Goal: Information Seeking & Learning: Learn about a topic

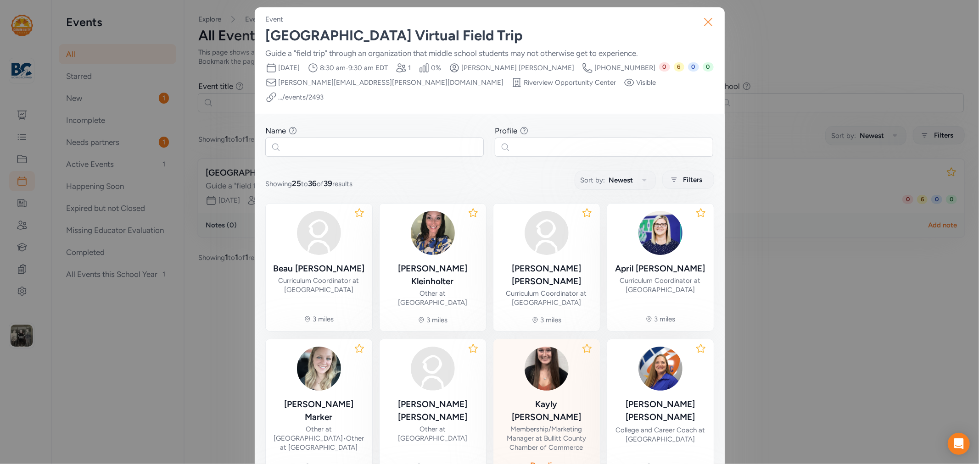
click at [705, 26] on icon "button" at bounding box center [708, 22] width 15 height 15
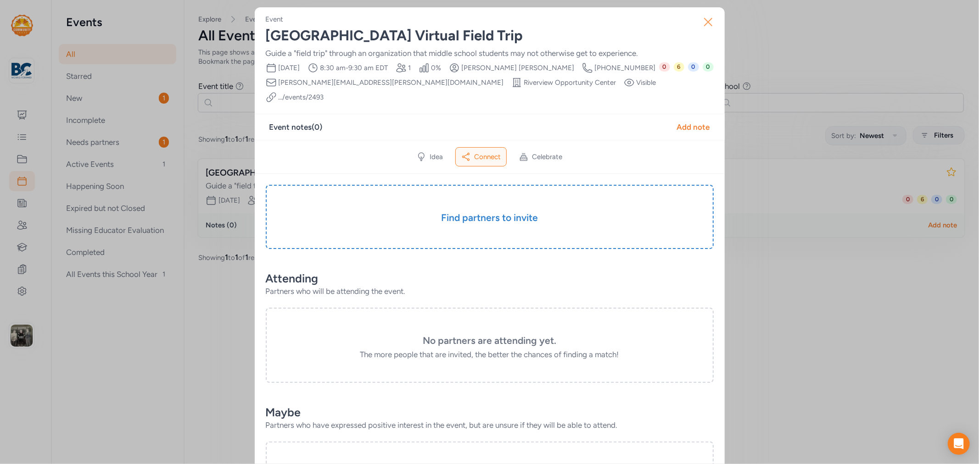
click at [705, 20] on icon "button" at bounding box center [708, 21] width 7 height 7
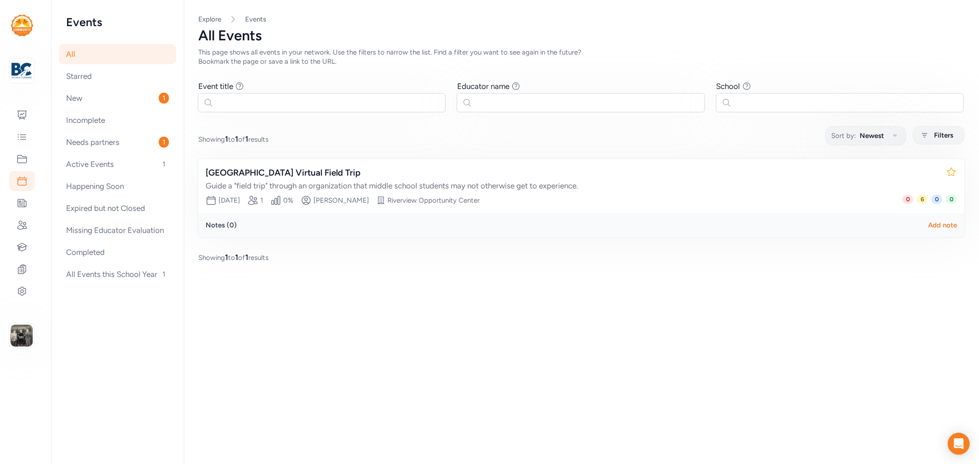
click at [81, 54] on div "All" at bounding box center [117, 54] width 117 height 20
click at [20, 112] on icon at bounding box center [22, 115] width 11 height 11
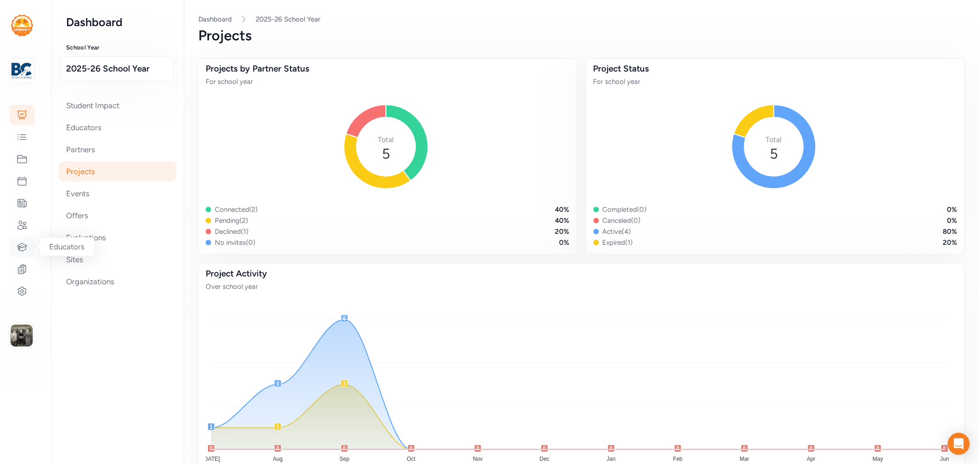
click at [21, 239] on div at bounding box center [22, 247] width 26 height 20
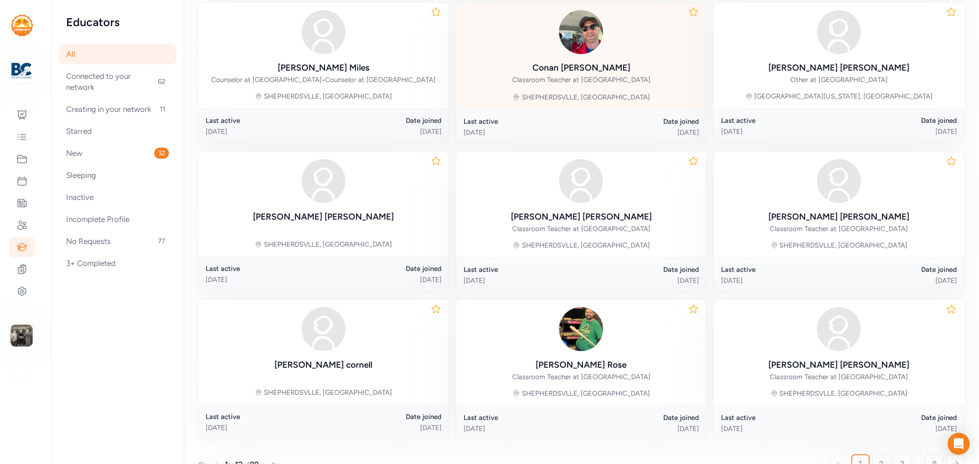
scroll to position [364, 0]
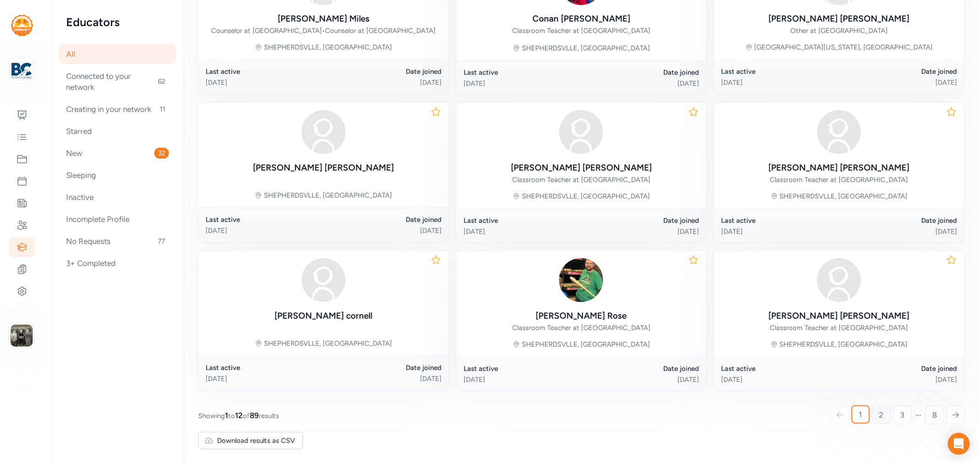
click at [872, 411] on link "2" at bounding box center [881, 415] width 18 height 18
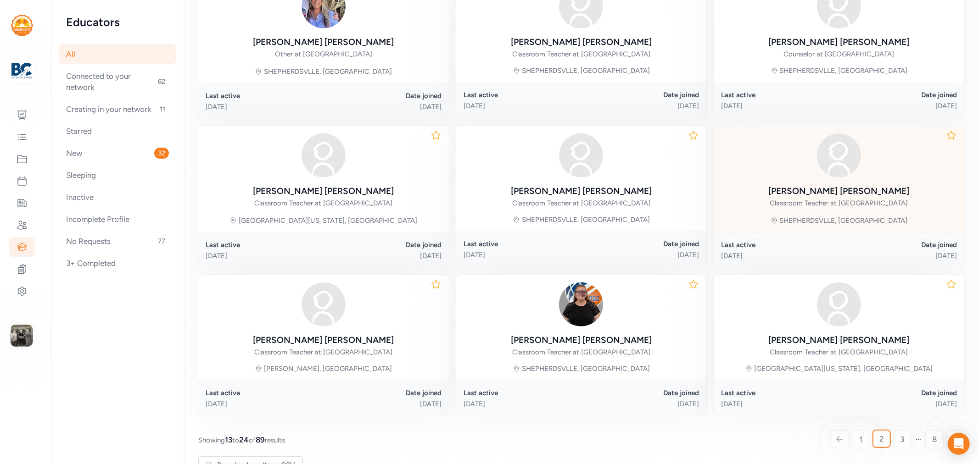
scroll to position [355, 0]
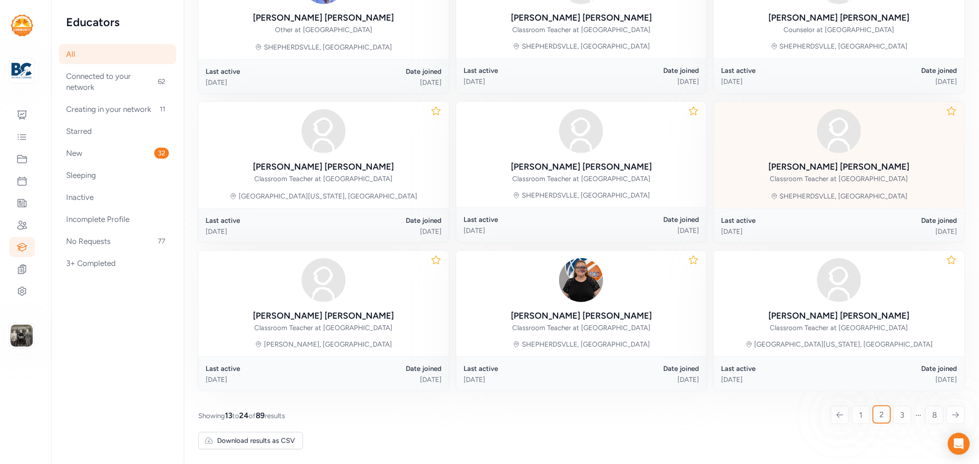
click at [893, 418] on link "3" at bounding box center [902, 415] width 18 height 18
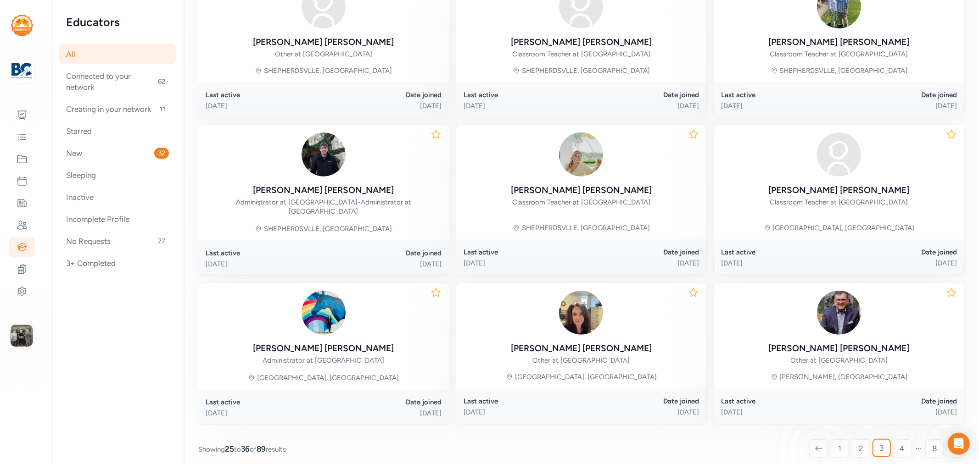
scroll to position [364, 0]
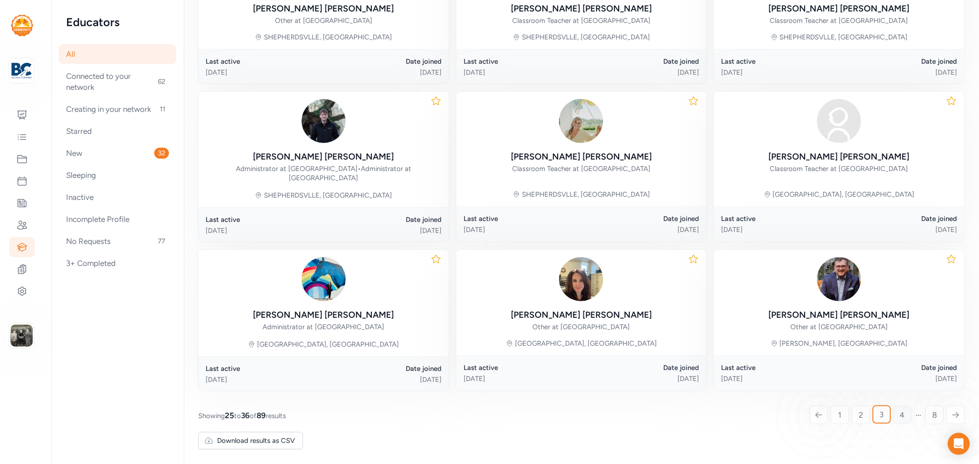
click at [893, 418] on link "4" at bounding box center [902, 415] width 18 height 18
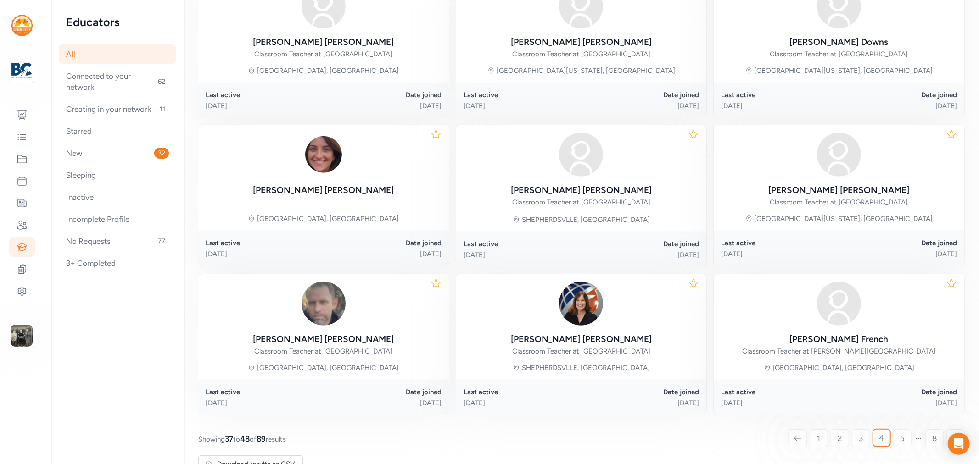
scroll to position [354, 0]
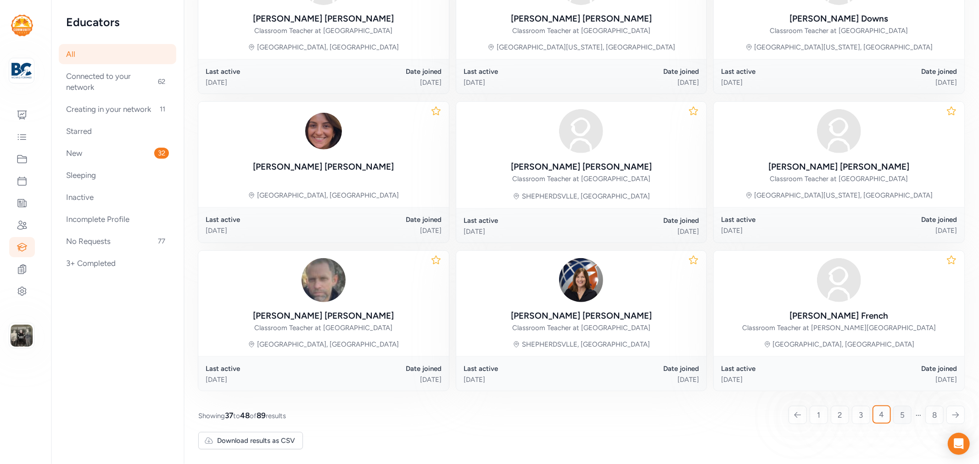
click at [893, 419] on link "5" at bounding box center [902, 415] width 18 height 18
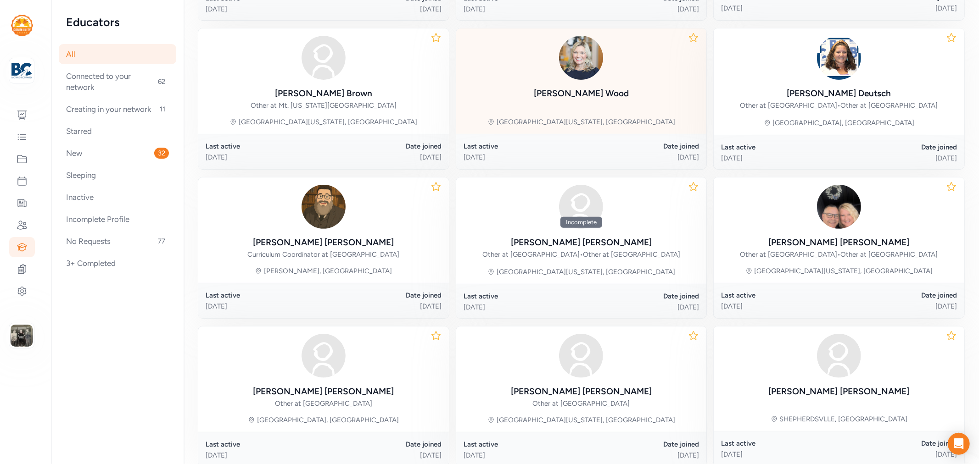
scroll to position [355, 0]
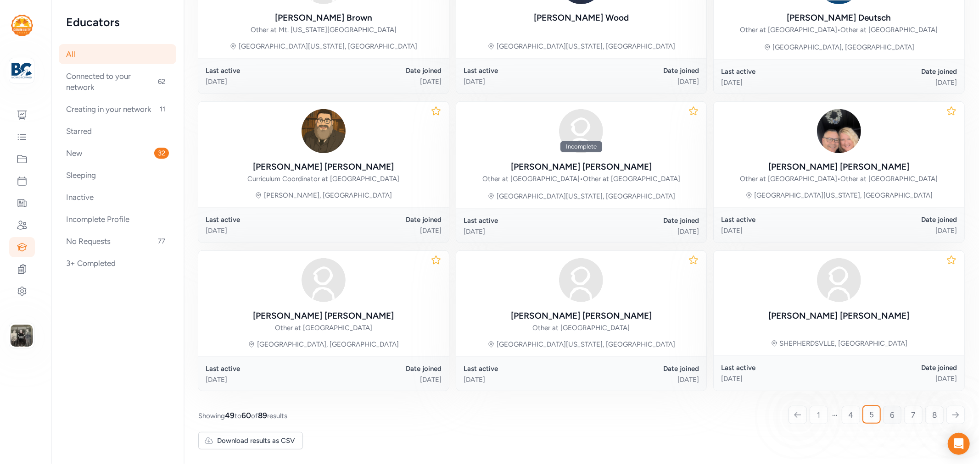
click at [883, 415] on link "6" at bounding box center [892, 415] width 18 height 18
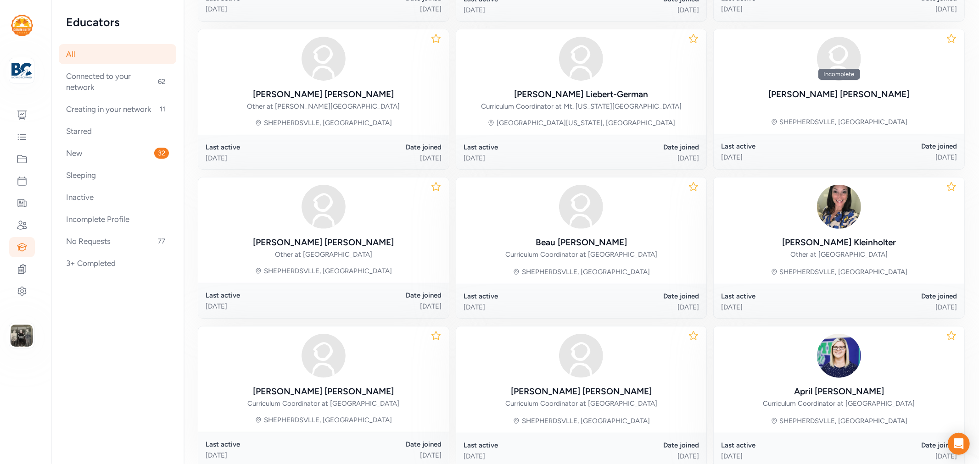
scroll to position [356, 0]
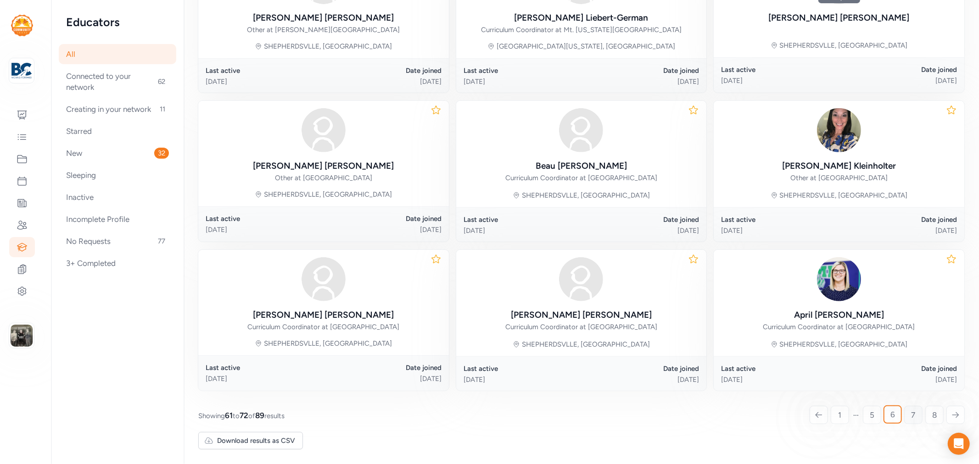
click at [904, 418] on link "7" at bounding box center [913, 415] width 18 height 18
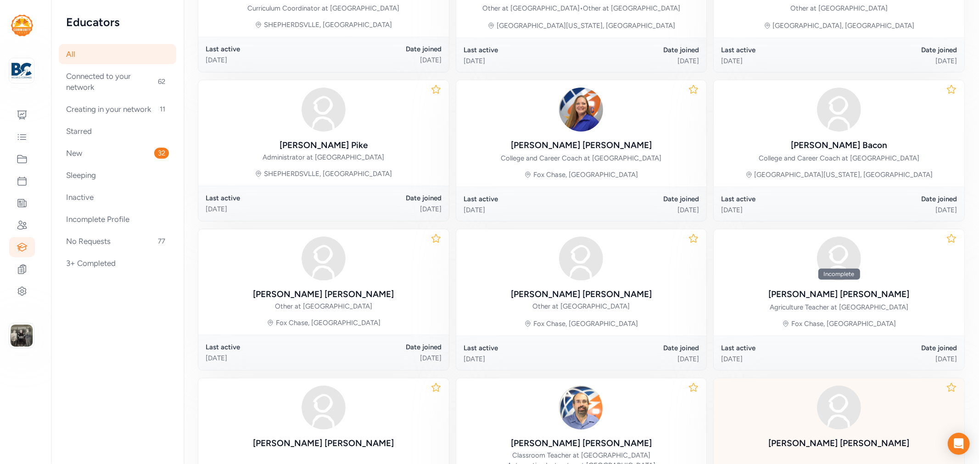
scroll to position [375, 0]
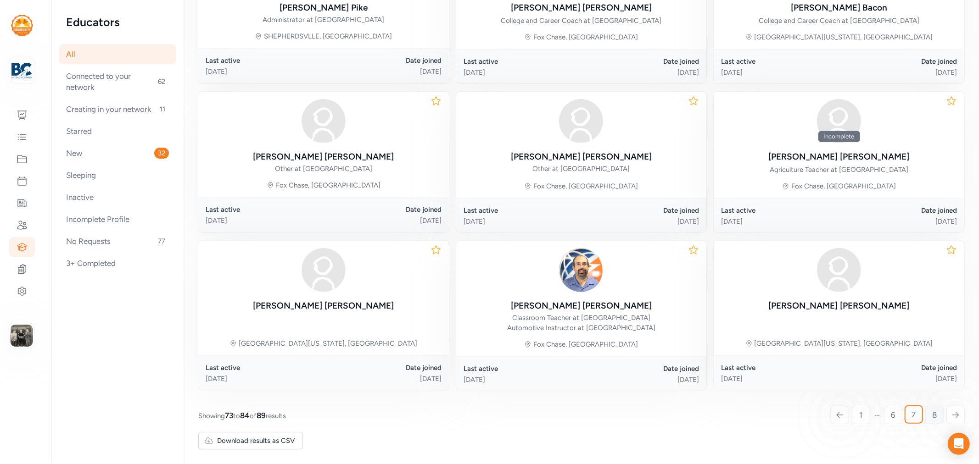
click at [925, 414] on link "8" at bounding box center [934, 415] width 18 height 18
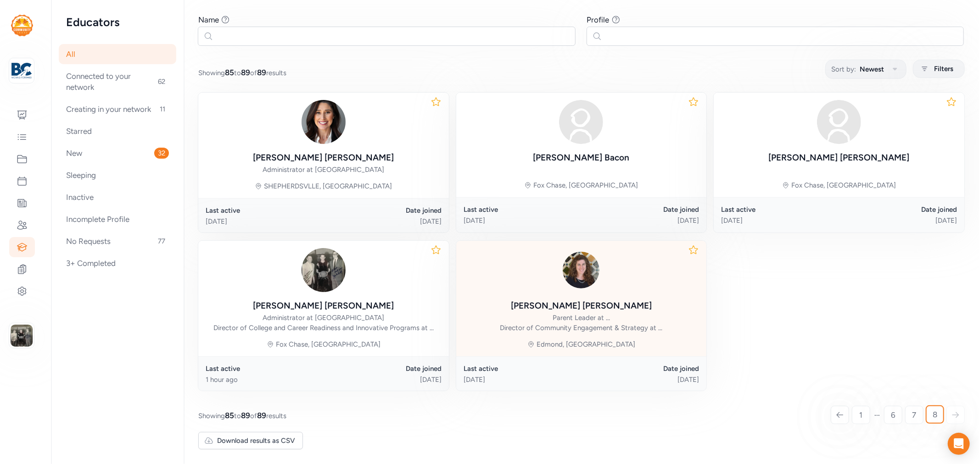
scroll to position [76, 0]
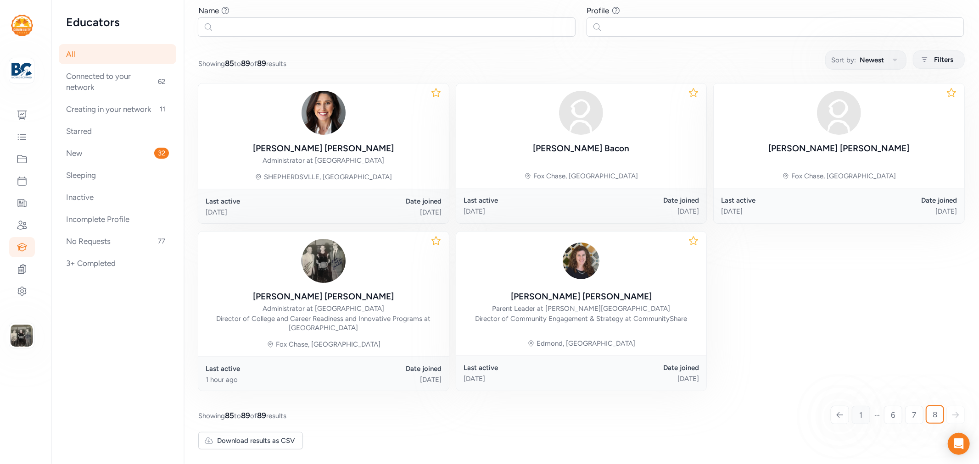
click at [852, 412] on link "1" at bounding box center [861, 415] width 18 height 18
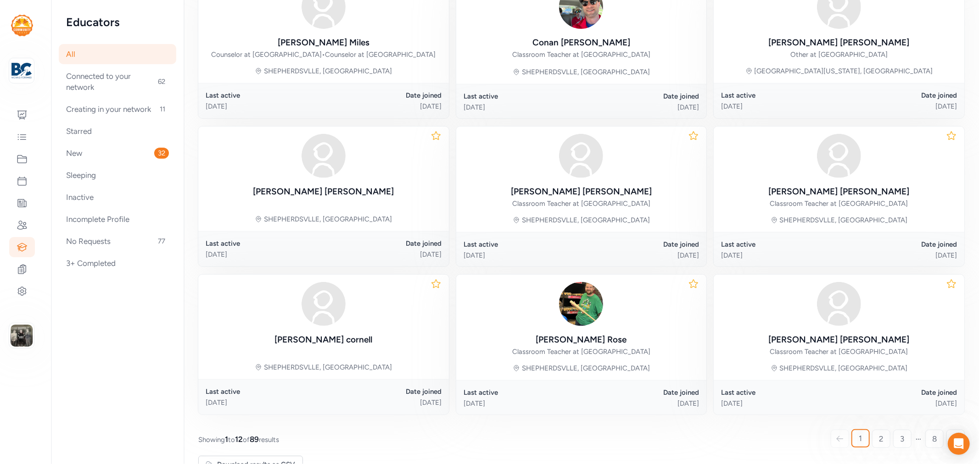
scroll to position [364, 0]
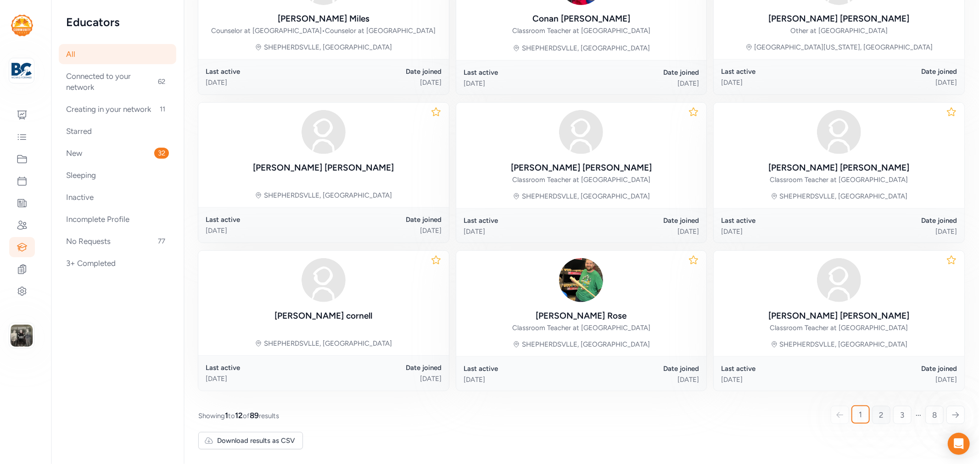
click at [877, 415] on link "2" at bounding box center [881, 415] width 18 height 18
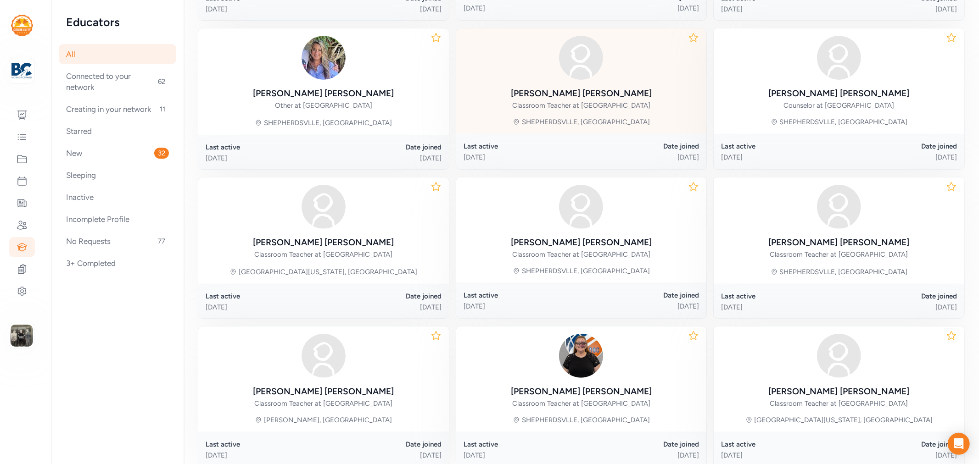
scroll to position [330, 0]
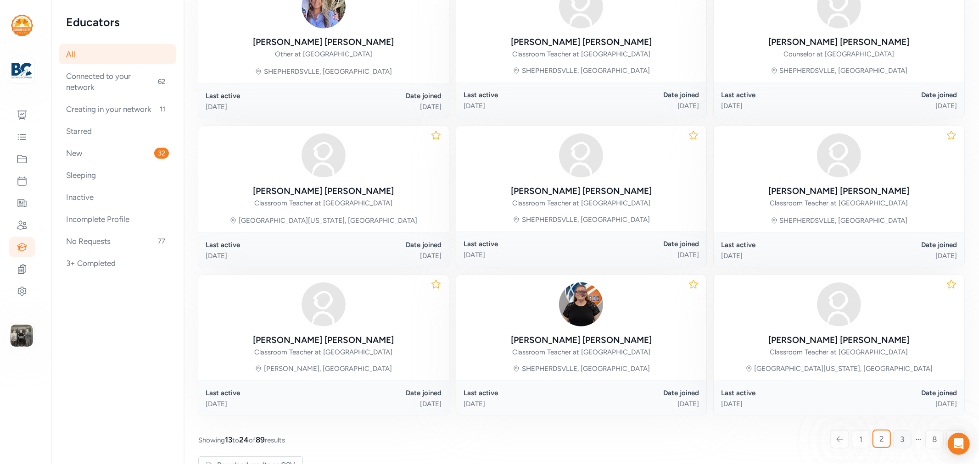
click at [900, 437] on span "3" at bounding box center [902, 439] width 4 height 11
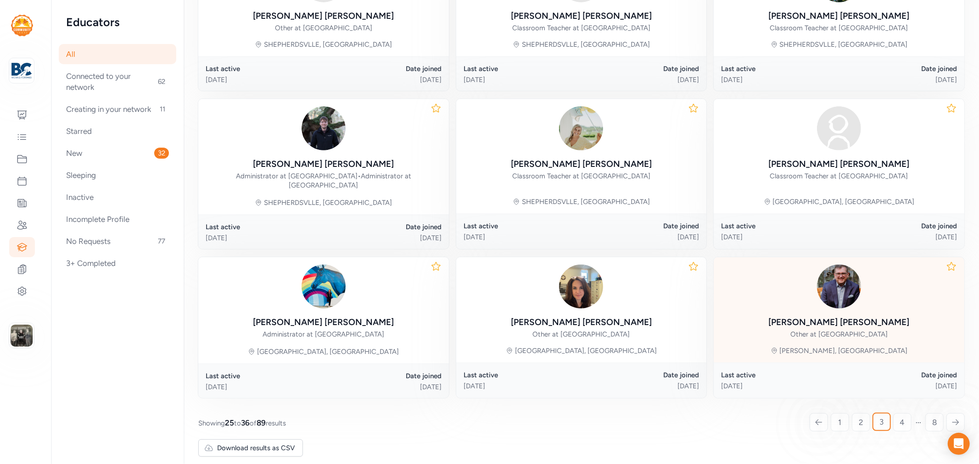
scroll to position [364, 0]
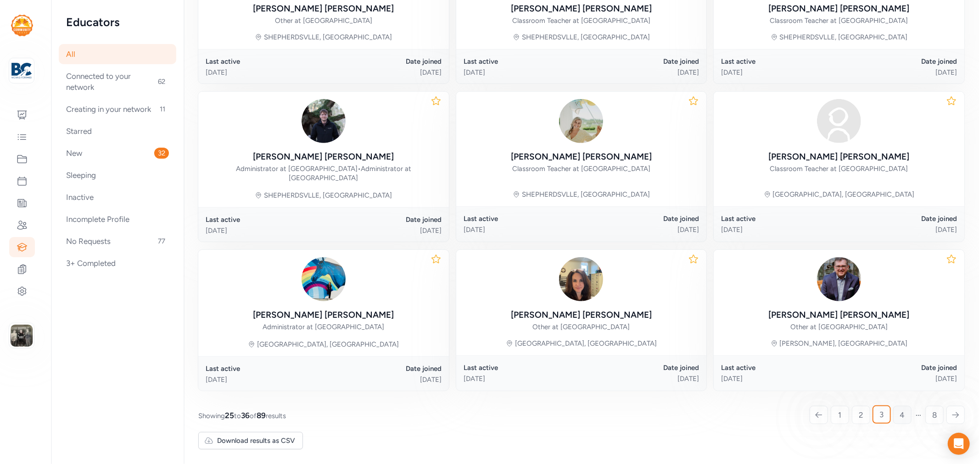
click at [900, 416] on span "4" at bounding box center [902, 415] width 5 height 11
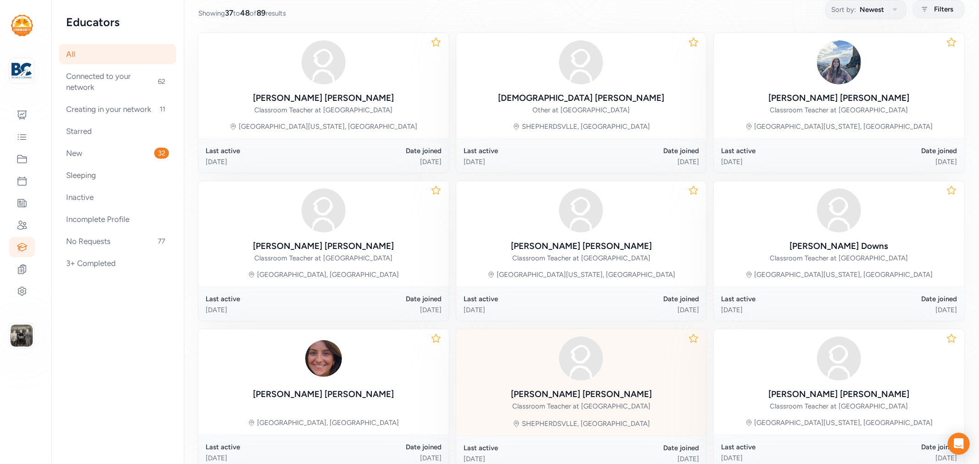
scroll to position [330, 0]
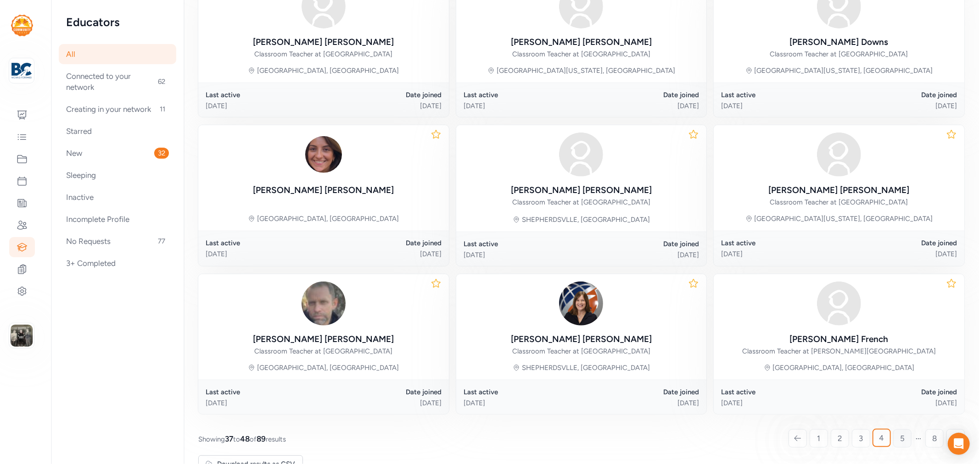
click at [901, 447] on link "5" at bounding box center [902, 439] width 18 height 18
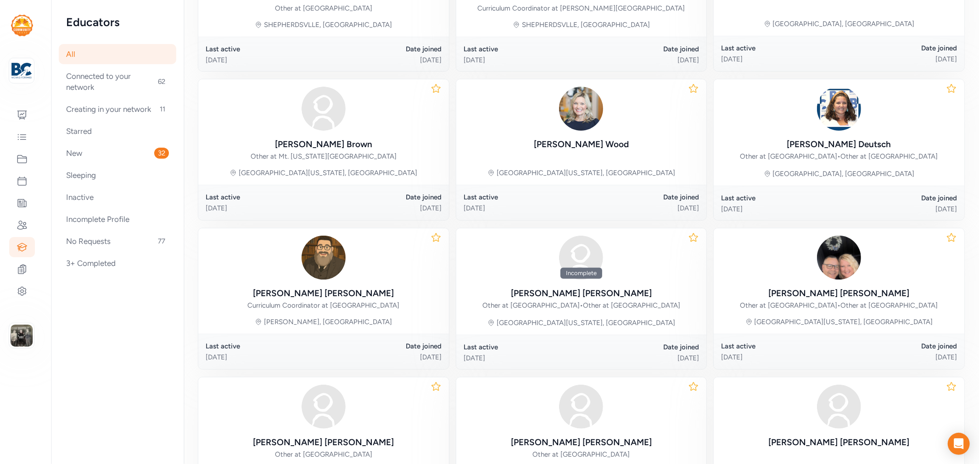
scroll to position [355, 0]
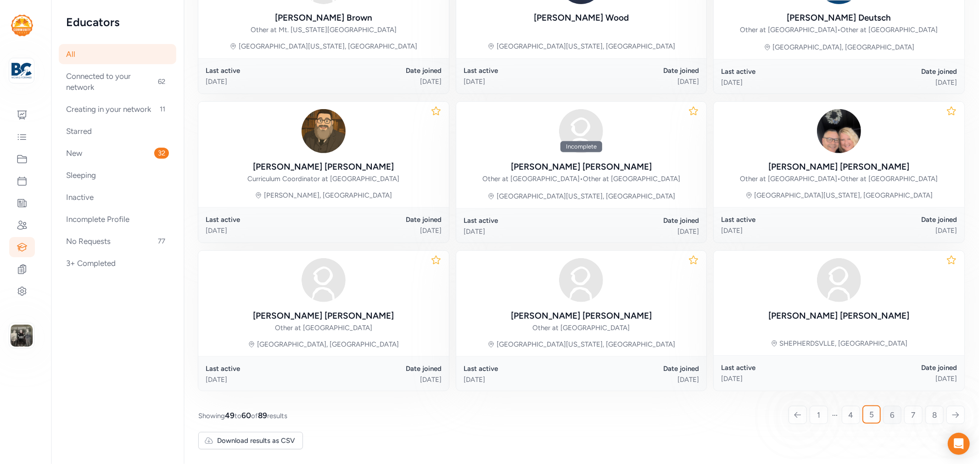
click at [890, 415] on span "6" at bounding box center [892, 415] width 5 height 11
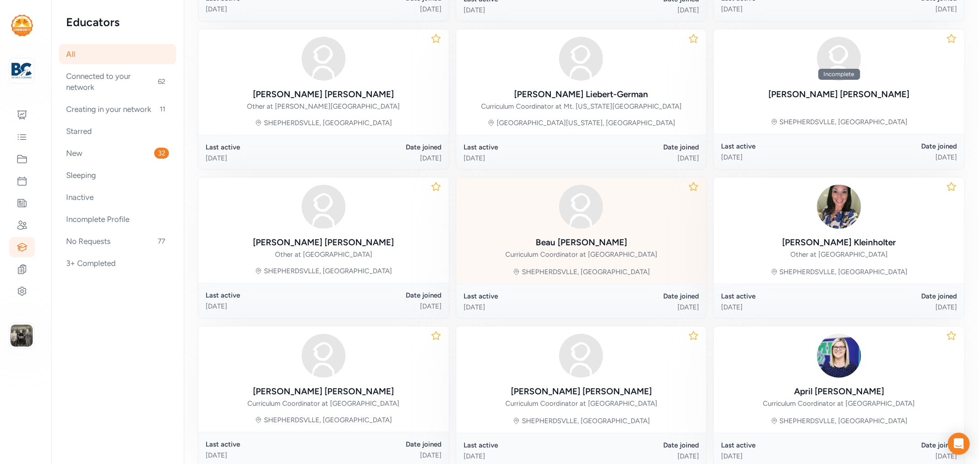
scroll to position [356, 0]
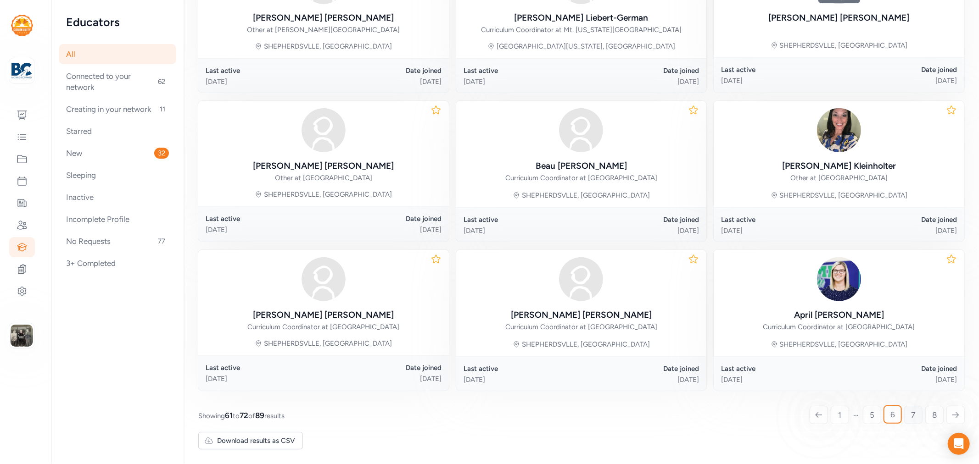
click at [912, 411] on span "7" at bounding box center [914, 415] width 4 height 11
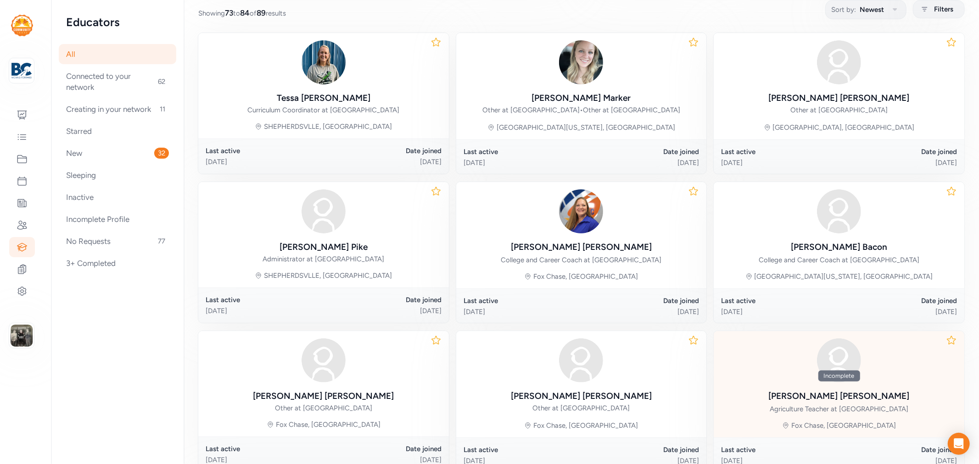
scroll to position [375, 0]
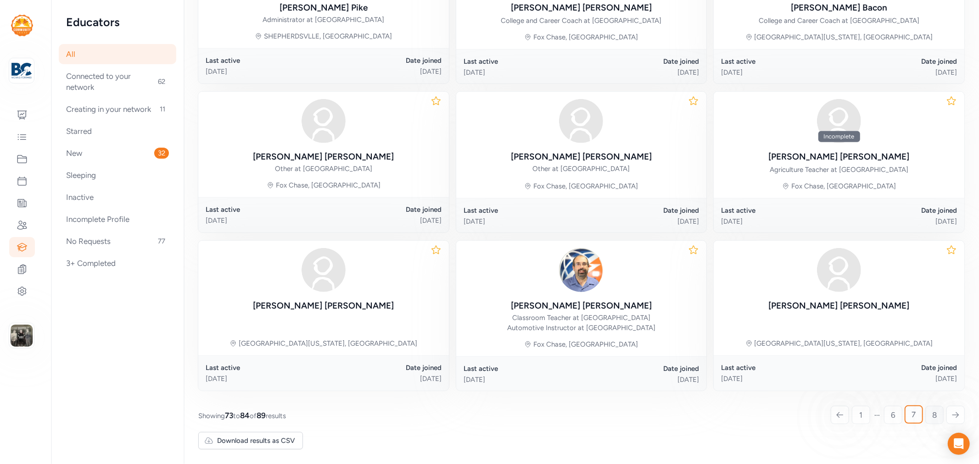
click at [932, 420] on span "8" at bounding box center [934, 415] width 5 height 11
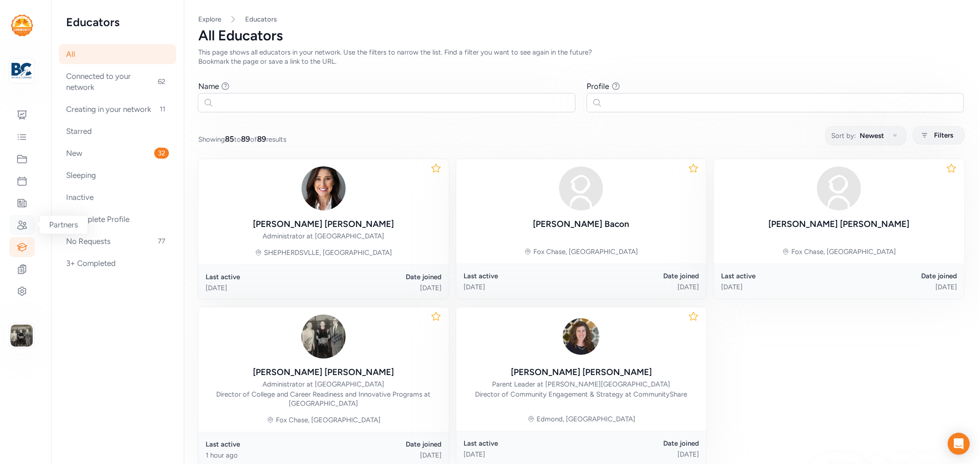
click at [17, 220] on icon at bounding box center [22, 225] width 11 height 11
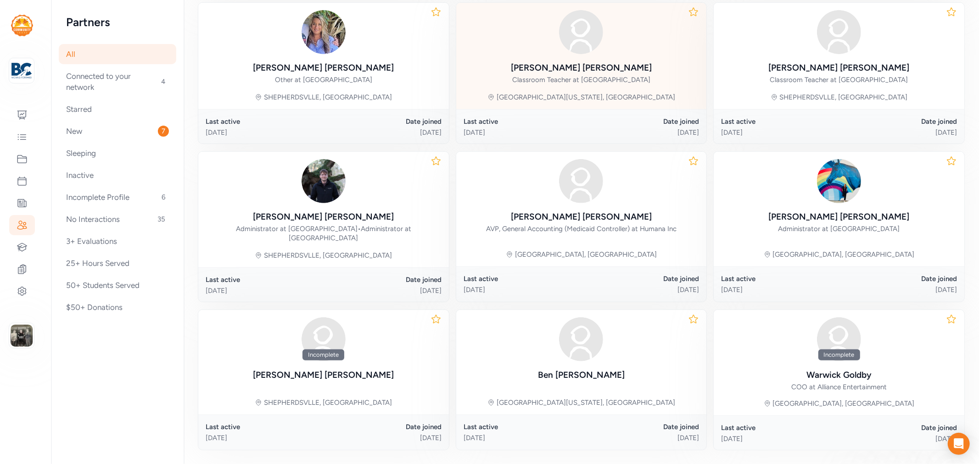
scroll to position [357, 0]
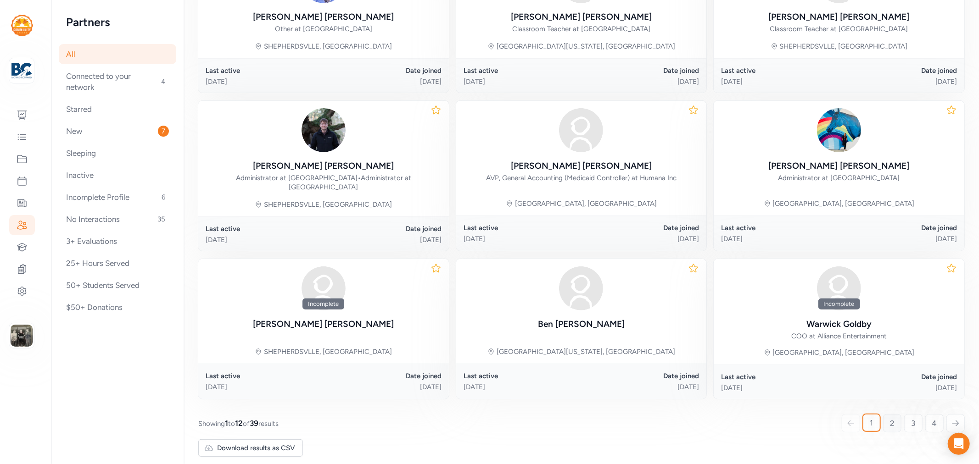
click at [883, 419] on link "2" at bounding box center [892, 423] width 18 height 18
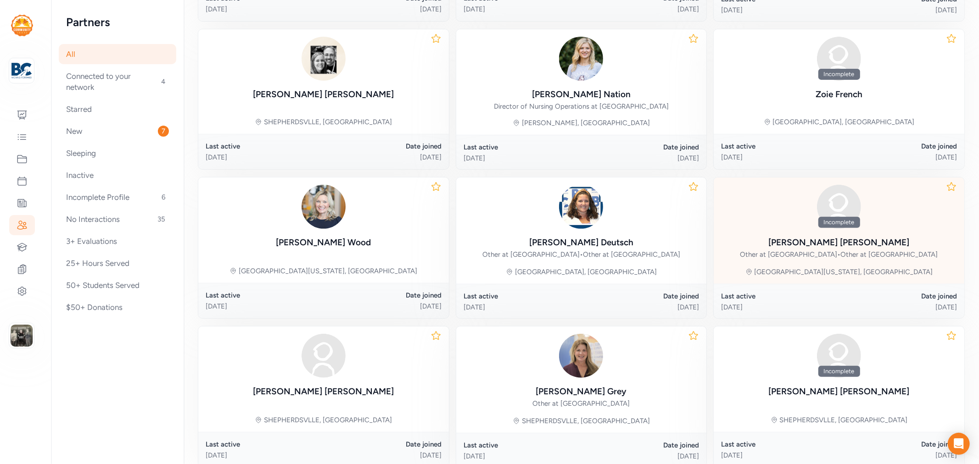
scroll to position [355, 0]
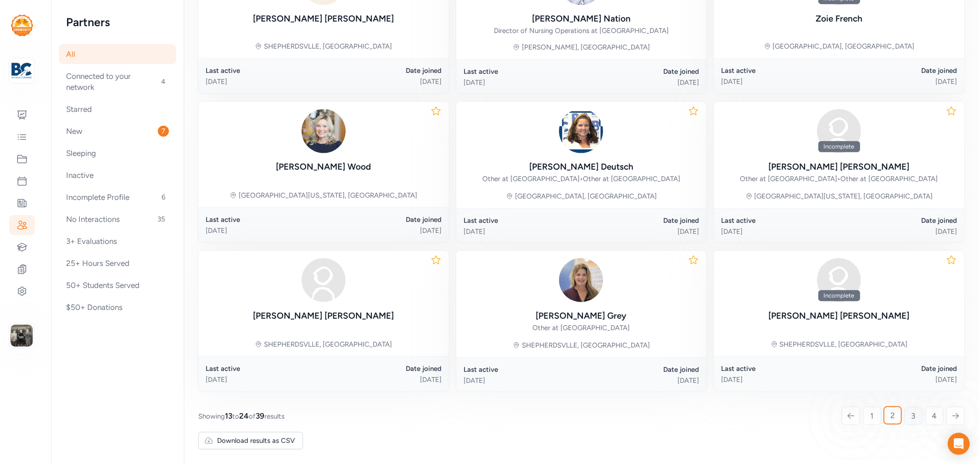
click at [912, 414] on span "3" at bounding box center [914, 416] width 4 height 11
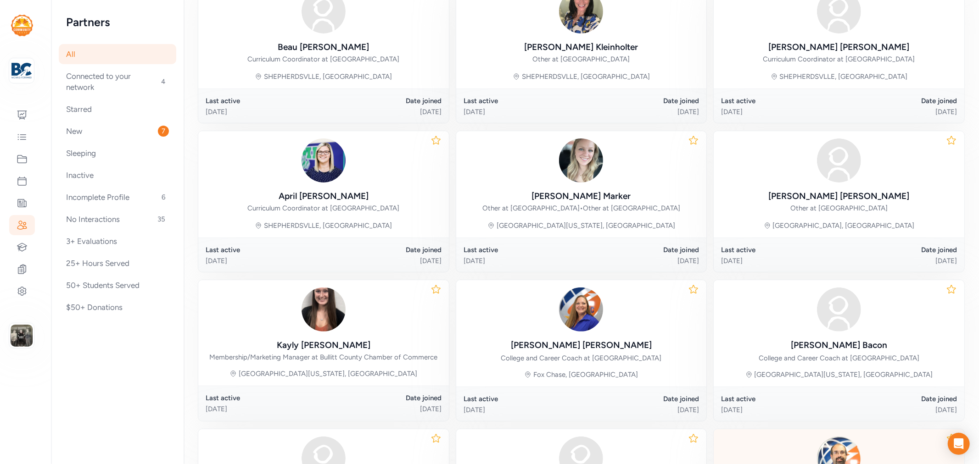
scroll to position [330, 0]
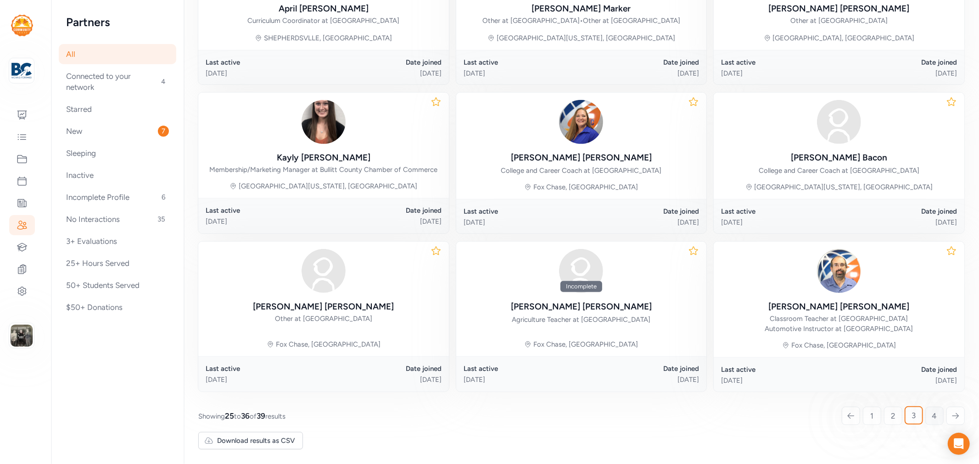
click at [925, 420] on link "4" at bounding box center [934, 416] width 18 height 18
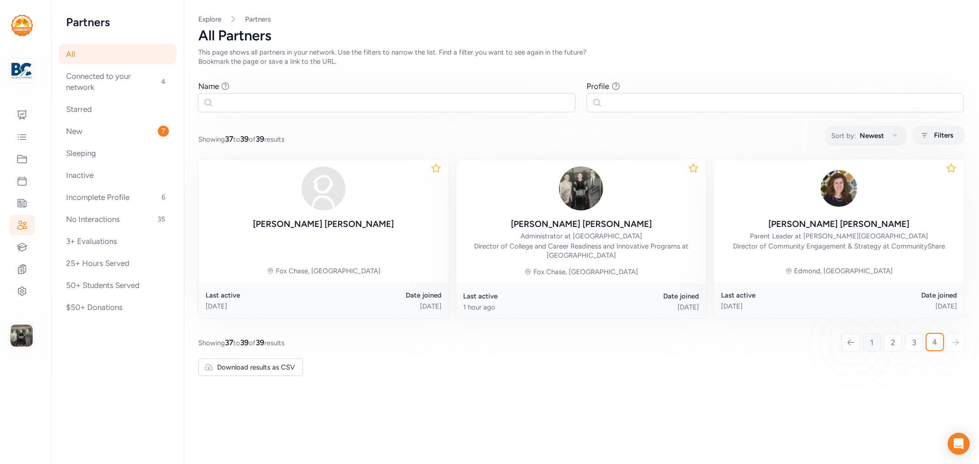
click at [866, 341] on link "1" at bounding box center [872, 343] width 18 height 18
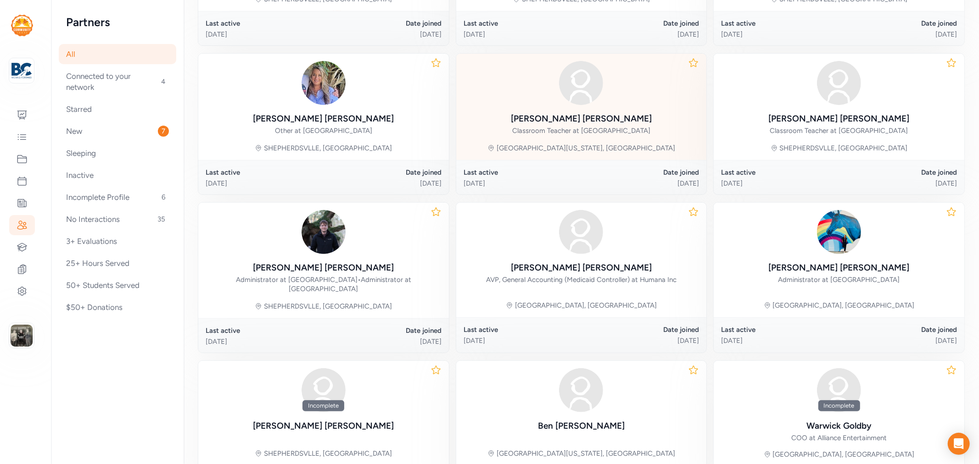
scroll to position [357, 0]
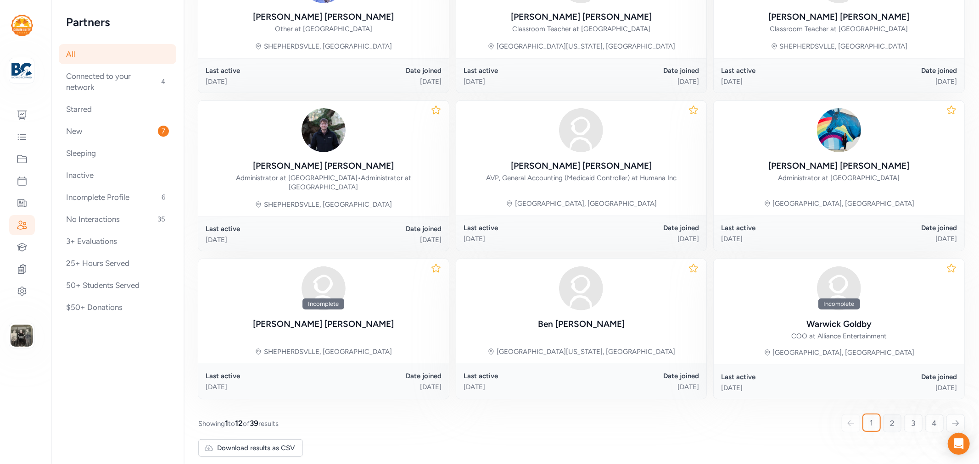
click at [889, 423] on link "2" at bounding box center [892, 423] width 18 height 18
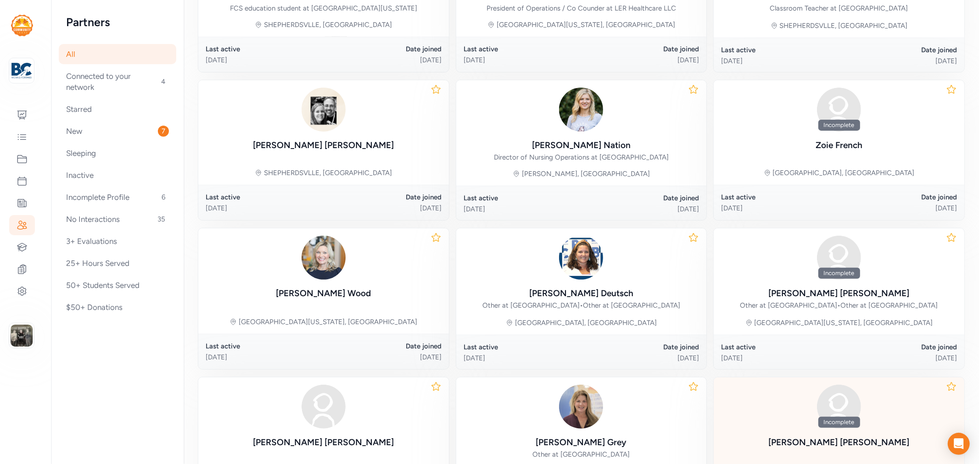
scroll to position [355, 0]
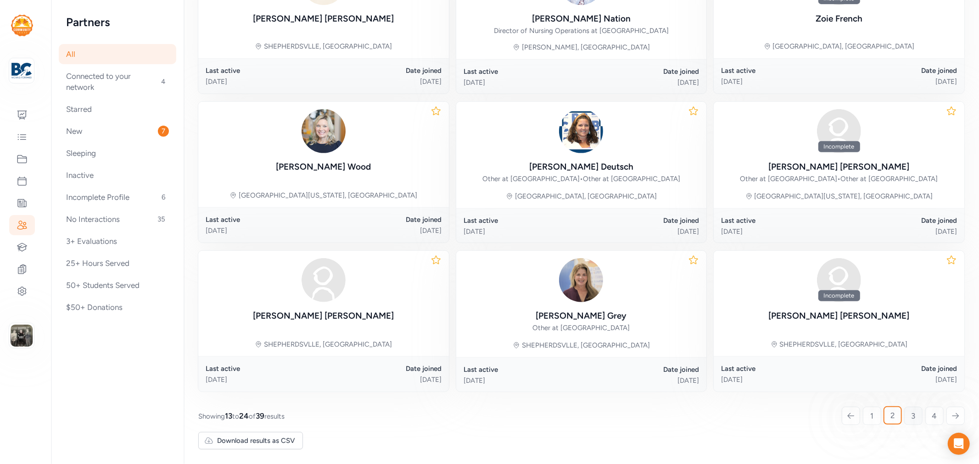
click at [904, 415] on link "3" at bounding box center [913, 416] width 18 height 18
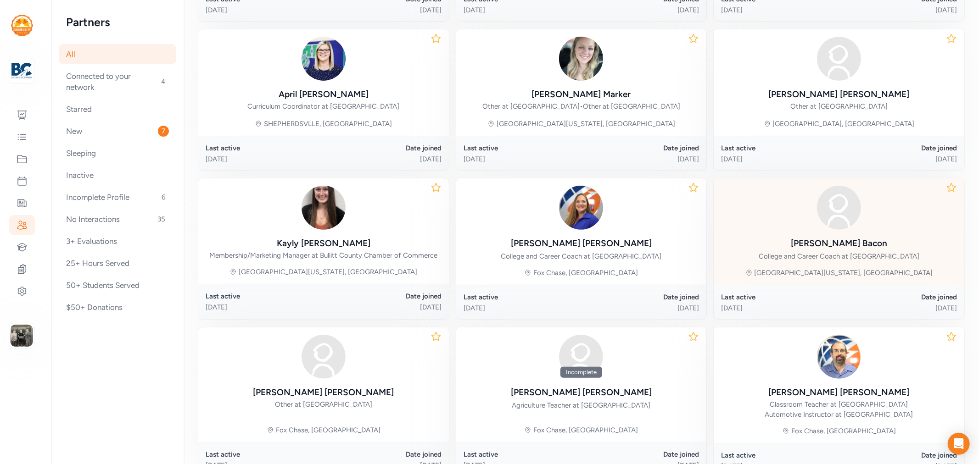
scroll to position [375, 0]
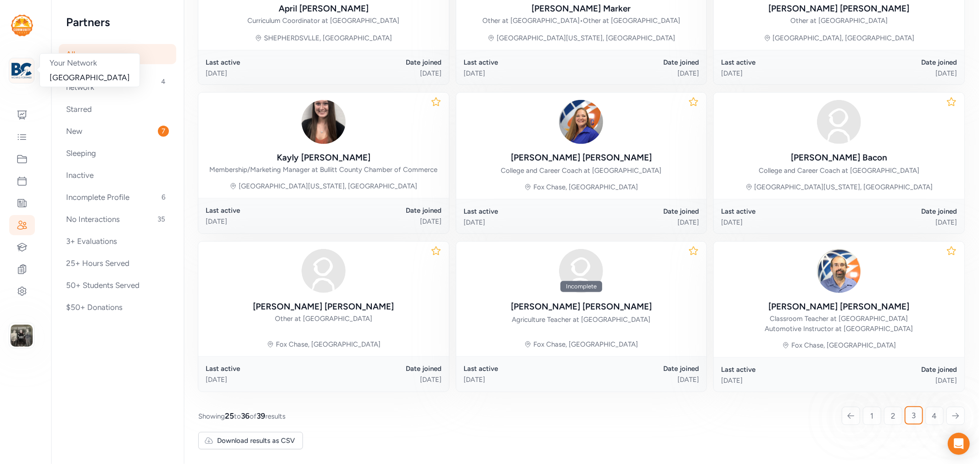
click at [26, 63] on img at bounding box center [21, 71] width 20 height 20
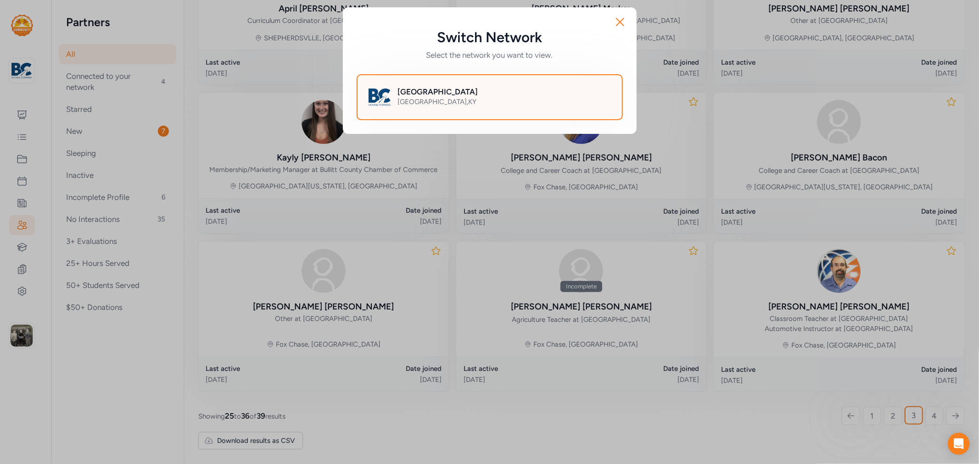
click at [578, 82] on div "Bullitt County Public Schools [GEOGRAPHIC_DATA] , [GEOGRAPHIC_DATA]" at bounding box center [490, 97] width 266 height 46
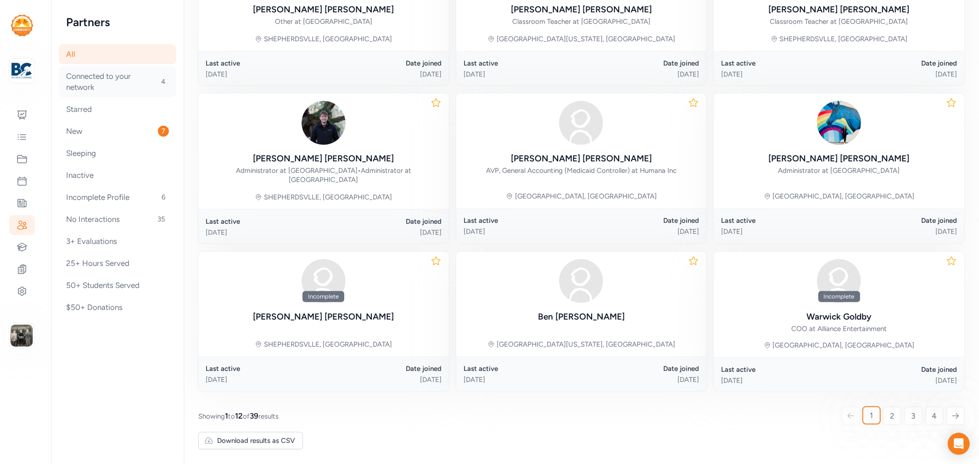
scroll to position [313, 0]
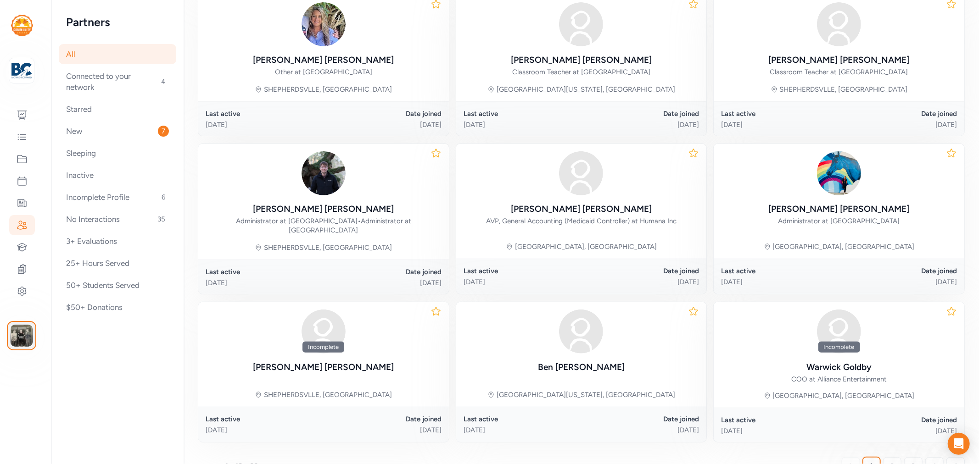
click at [22, 335] on img "button" at bounding box center [22, 336] width 22 height 22
click at [89, 373] on link "Switch to platform" at bounding box center [76, 375] width 79 height 18
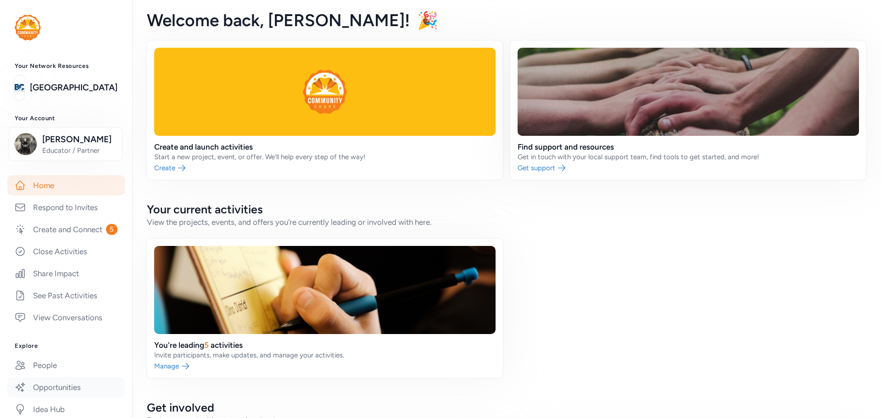
scroll to position [138, 0]
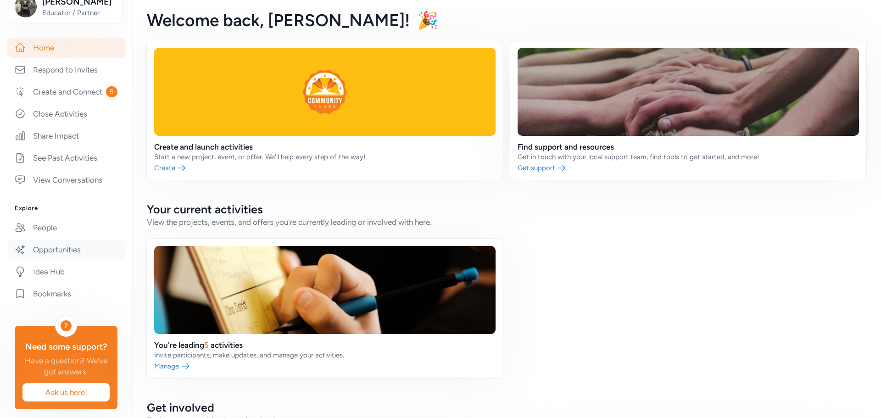
click at [34, 260] on link "Opportunities" at bounding box center [65, 250] width 117 height 20
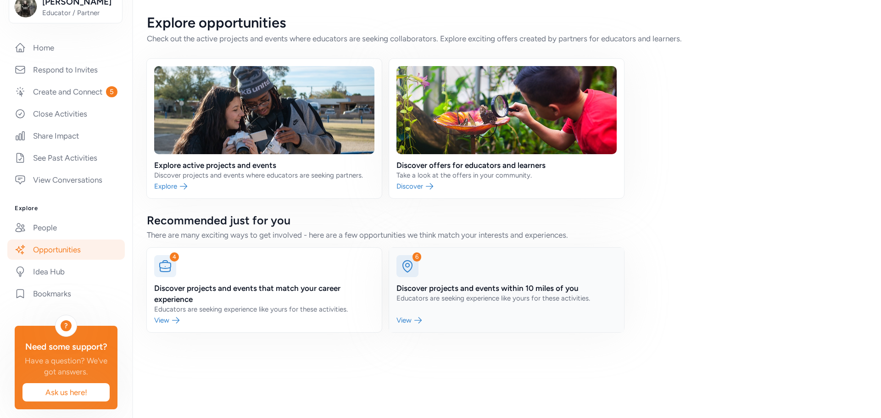
click at [478, 287] on link at bounding box center [506, 290] width 235 height 84
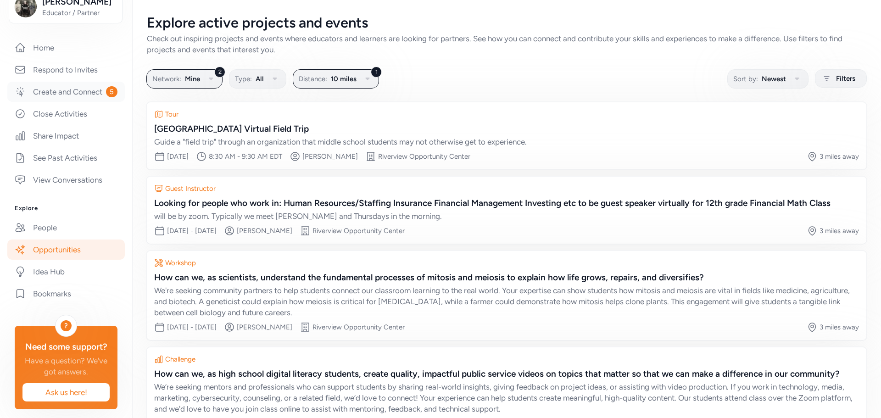
scroll to position [92, 0]
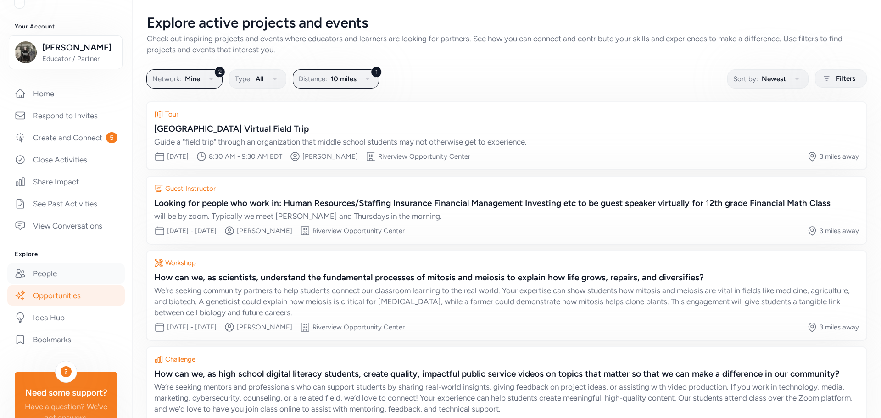
click at [32, 284] on link "People" at bounding box center [65, 273] width 117 height 20
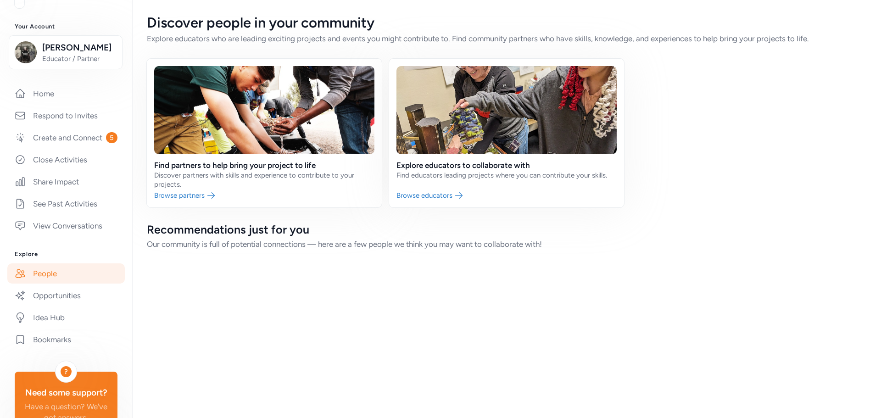
click at [38, 282] on link "People" at bounding box center [65, 273] width 117 height 20
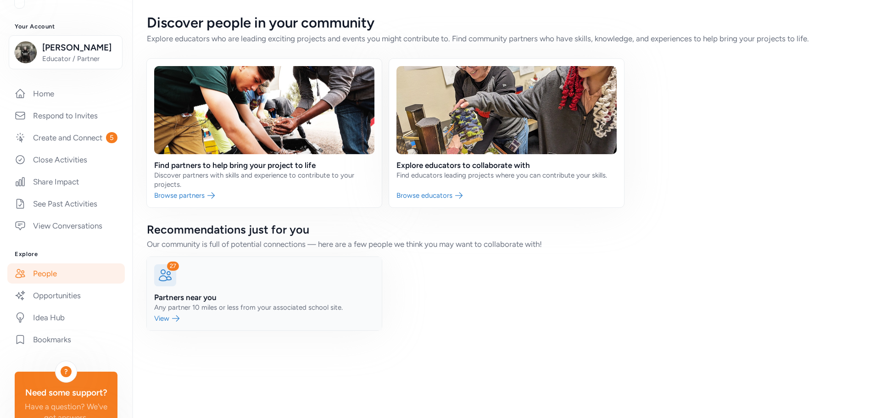
click at [188, 299] on link at bounding box center [264, 293] width 235 height 73
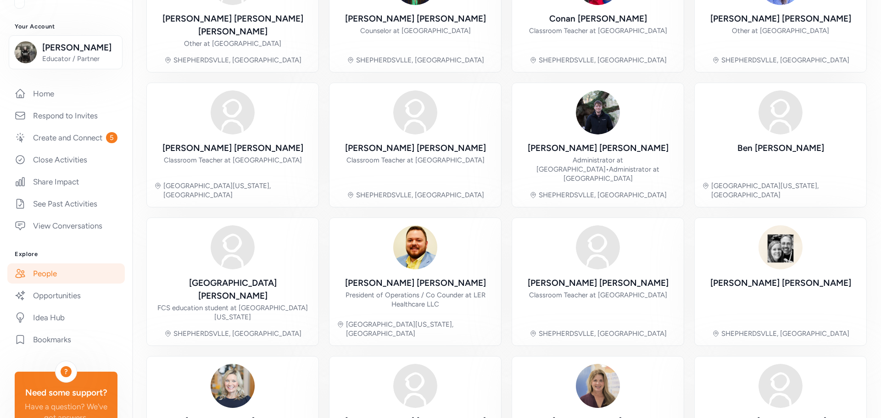
scroll to position [212, 0]
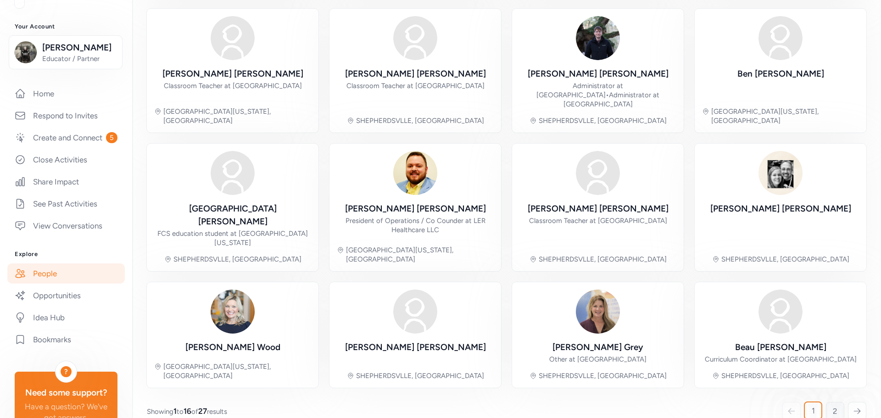
click at [833, 402] on link "2" at bounding box center [835, 411] width 18 height 18
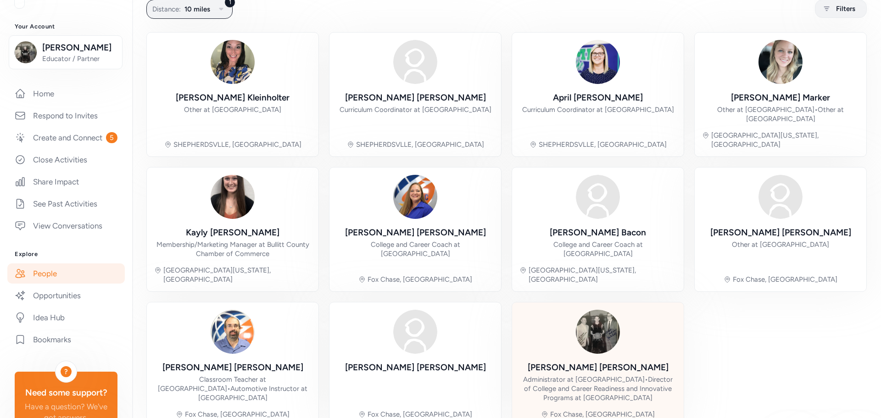
scroll to position [105, 0]
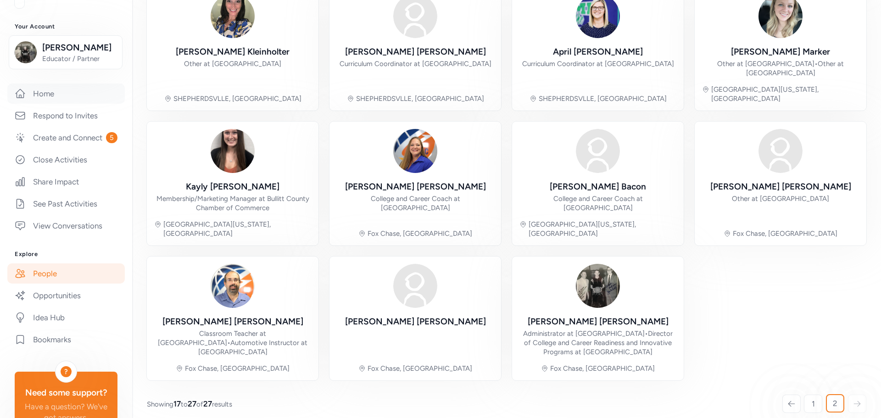
click at [47, 98] on link "Home" at bounding box center [65, 94] width 117 height 20
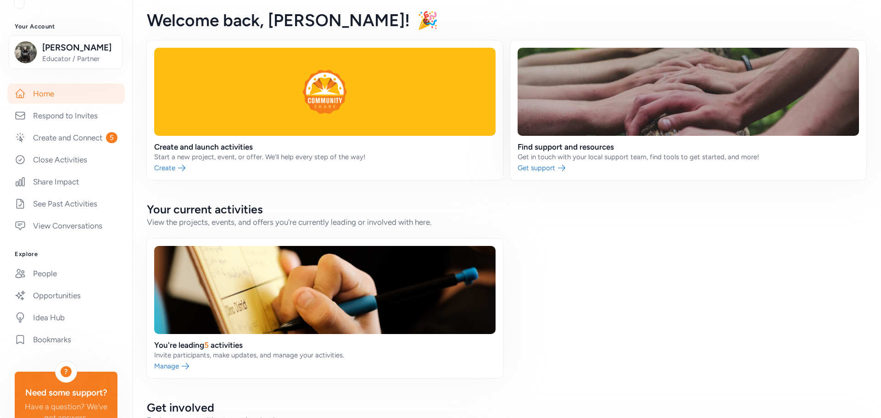
click at [33, 92] on link "Home" at bounding box center [65, 94] width 117 height 20
click at [34, 90] on link "Home" at bounding box center [65, 94] width 117 height 20
click at [69, 147] on link "Create and Connect 5" at bounding box center [65, 138] width 117 height 20
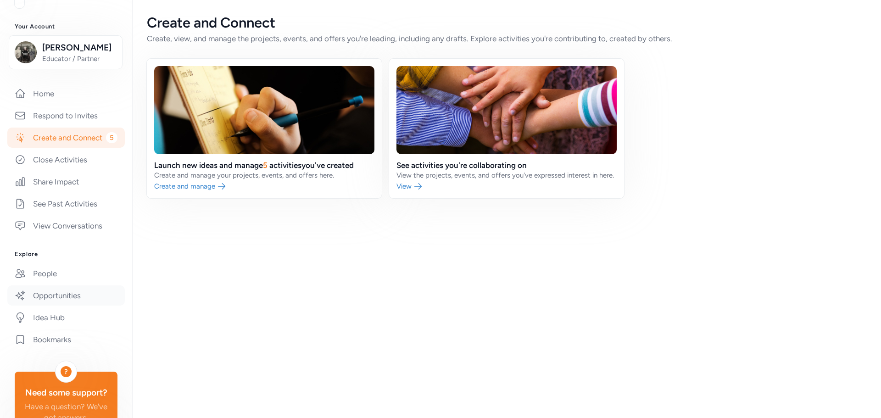
click at [39, 306] on link "Opportunities" at bounding box center [65, 295] width 117 height 20
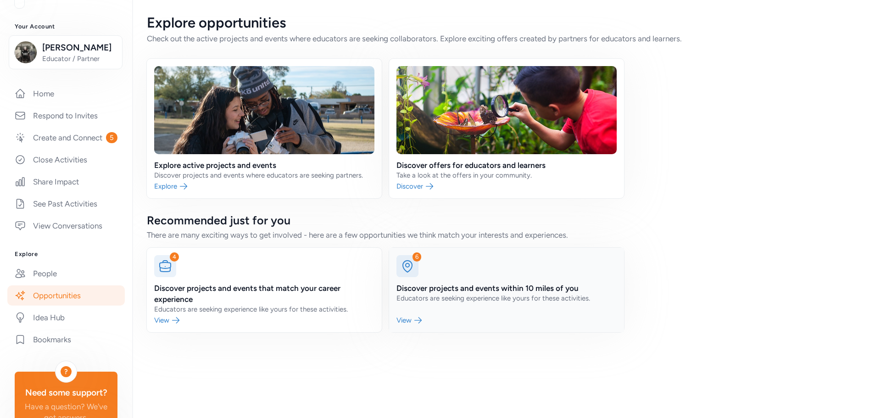
click at [492, 284] on link at bounding box center [506, 290] width 235 height 84
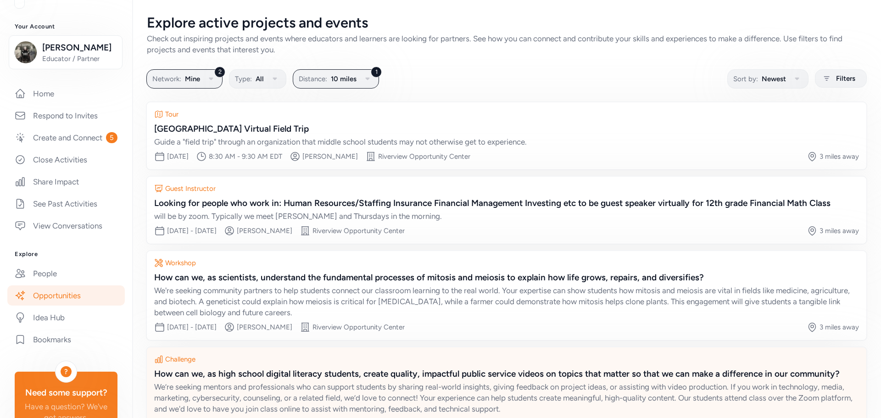
scroll to position [65, 0]
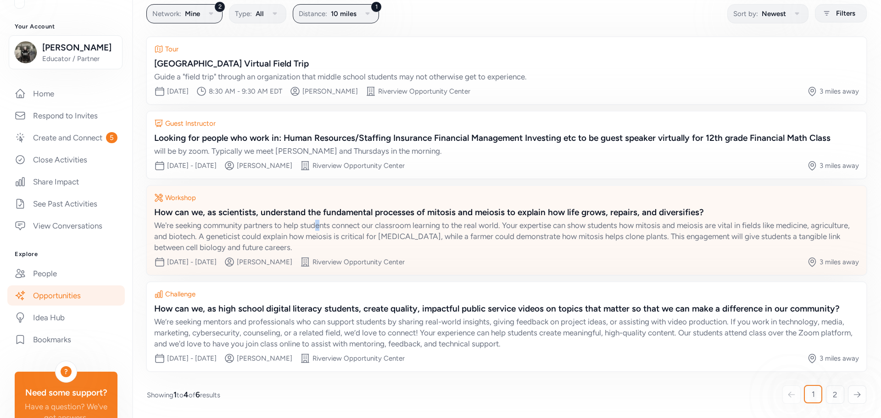
click at [323, 222] on div "We're seeking community partners to help students connect our classroom learnin…" at bounding box center [506, 236] width 705 height 33
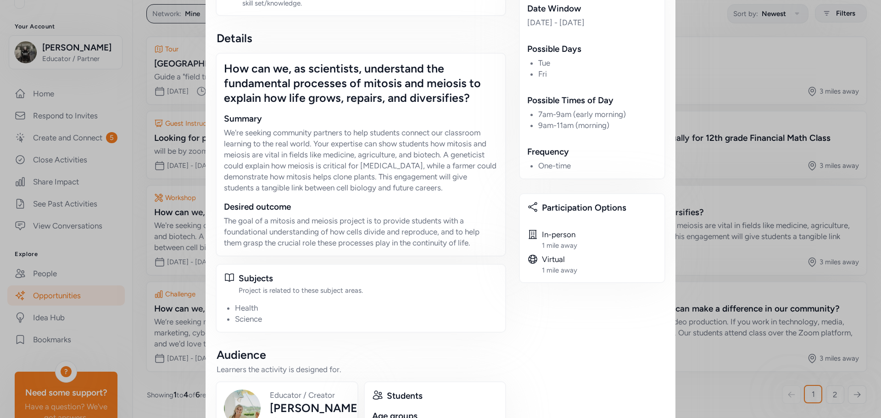
scroll to position [69, 0]
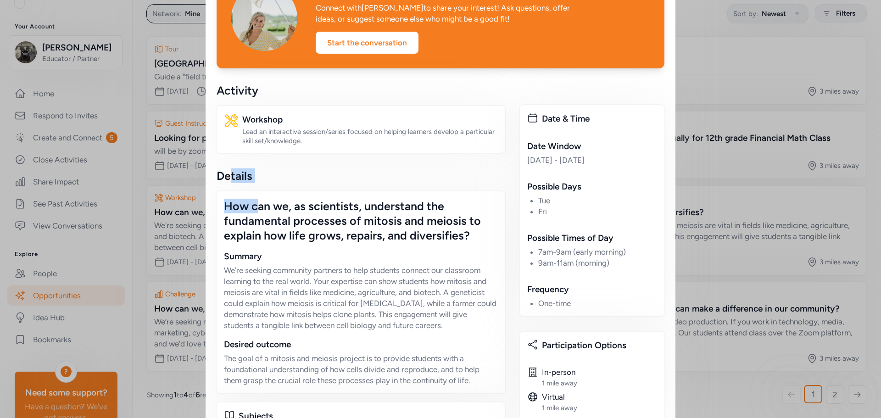
drag, startPoint x: 224, startPoint y: 154, endPoint x: 255, endPoint y: 191, distance: 48.0
click at [255, 191] on div "Activity Workshop Lead an interactive session/series focused on helping learner…" at bounding box center [361, 402] width 289 height 638
click at [258, 197] on div "How can we, as scientists, understand the fundamental processes of mitosis and …" at bounding box center [361, 292] width 291 height 204
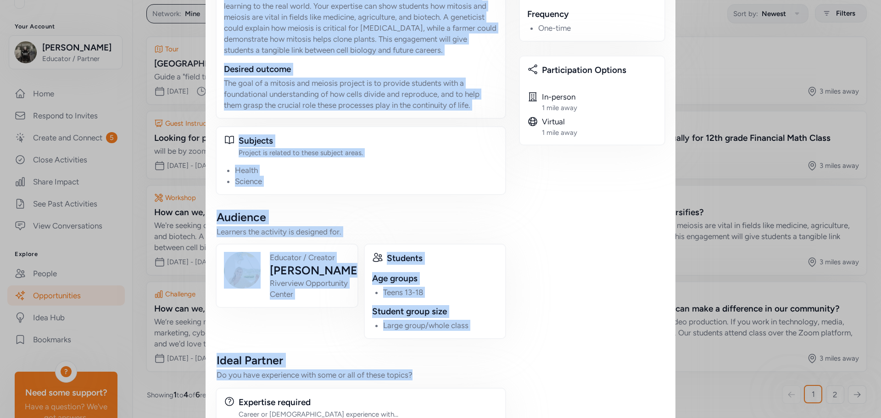
scroll to position [391, 0]
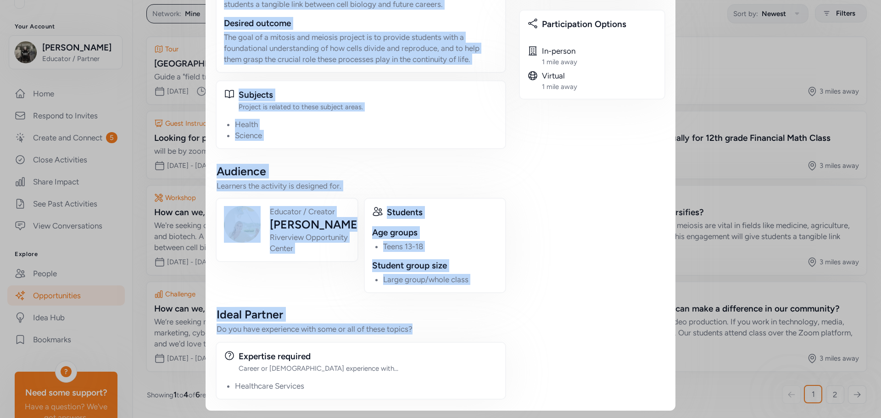
drag, startPoint x: 223, startPoint y: 203, endPoint x: 440, endPoint y: 333, distance: 253.0
click at [440, 333] on div "Activity Workshop Lead an interactive session/series focused on helping learner…" at bounding box center [361, 81] width 289 height 638
copy div "How can we, as scientists, understand the fundamental processes of mitosis and …"
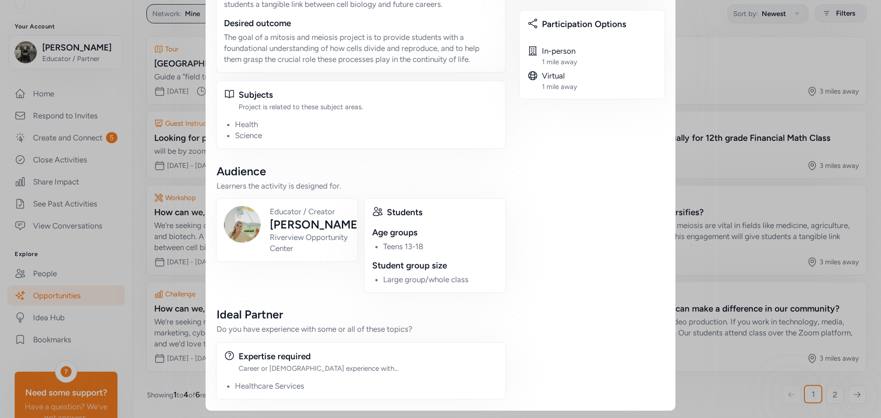
click at [638, 63] on div "In-person 1 mile away" at bounding box center [592, 55] width 130 height 21
click at [128, 33] on div "Close Want to get involved in Payton's project? Connect with Payton to share yo…" at bounding box center [440, 13] width 881 height 809
